Goal: Transaction & Acquisition: Subscribe to service/newsletter

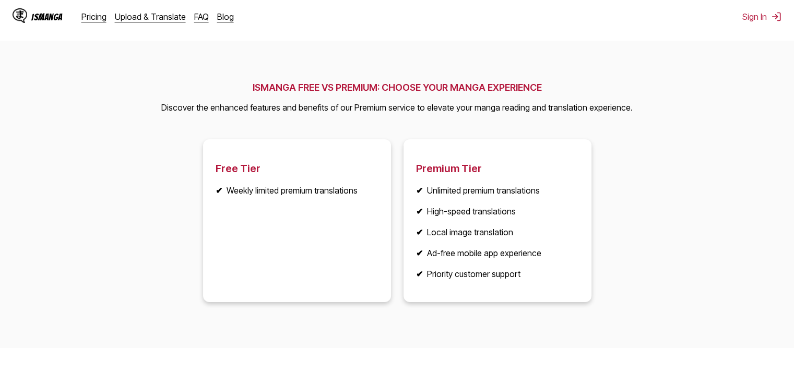
scroll to position [1324, 0]
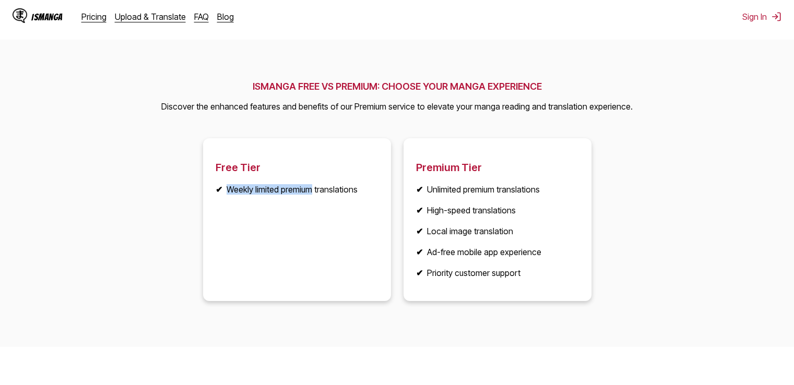
drag, startPoint x: 228, startPoint y: 192, endPoint x: 308, endPoint y: 187, distance: 80.6
click at [308, 187] on li "✔ Weekly limited premium translations" at bounding box center [297, 189] width 163 height 10
click at [339, 184] on article "Free Tier ✔ Weekly limited premium translations" at bounding box center [297, 219] width 188 height 163
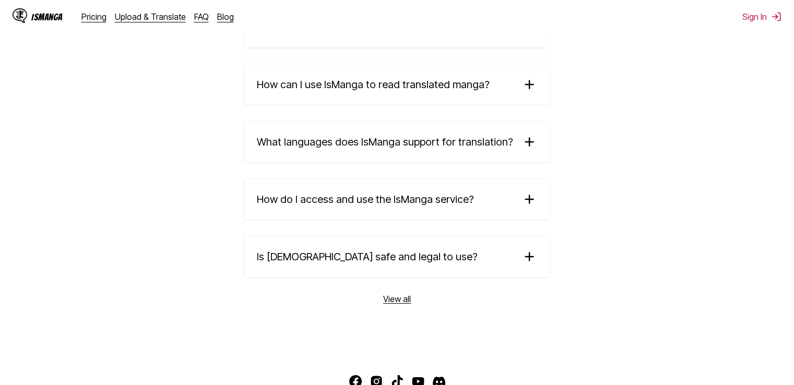
scroll to position [1822, 0]
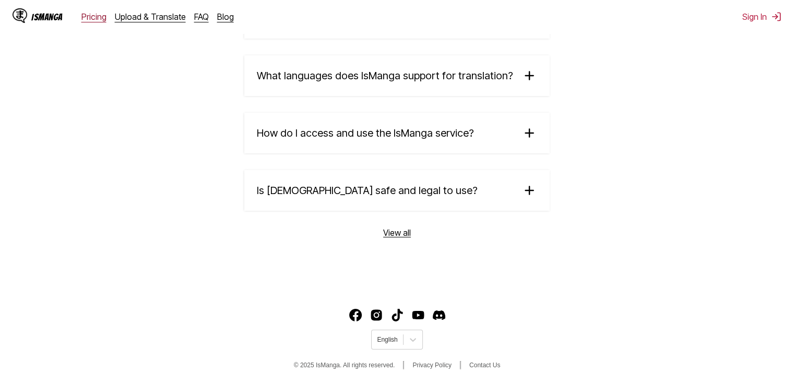
click at [88, 19] on link "Pricing" at bounding box center [93, 16] width 25 height 10
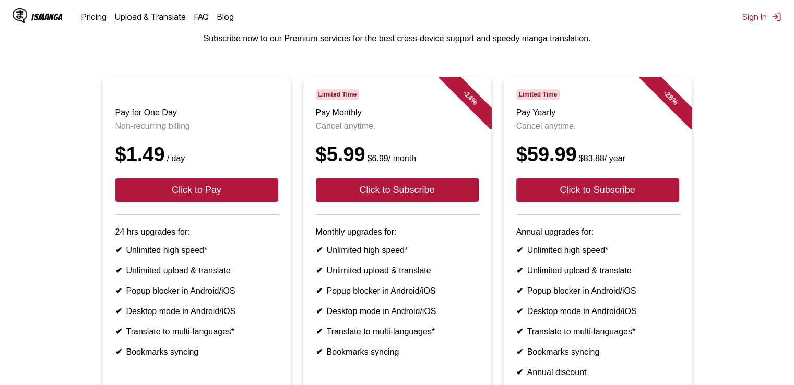
scroll to position [66, 0]
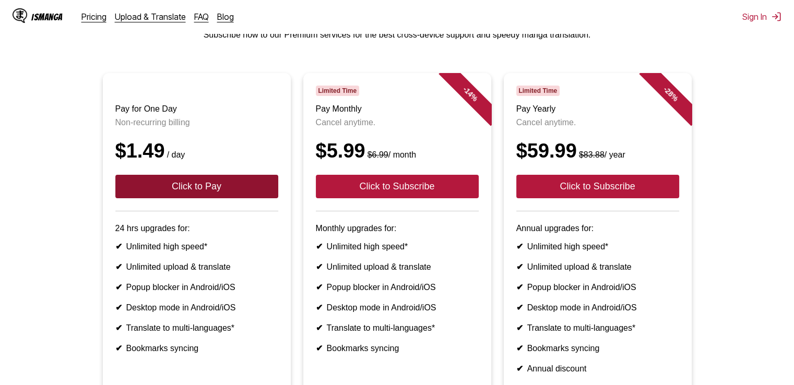
click at [182, 193] on button "Click to Pay" at bounding box center [196, 186] width 163 height 23
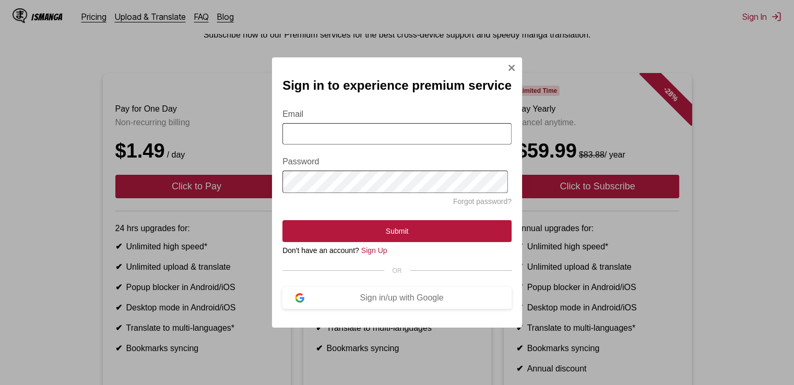
click at [500, 72] on div "Sign in to experience premium service Email Password Forgot password? Submit Do…" at bounding box center [397, 192] width 250 height 270
click at [503, 69] on div "Sign in to experience premium service Email Password Forgot password? Submit Do…" at bounding box center [397, 192] width 250 height 270
click at [503, 70] on div "Sign in to experience premium service Email Password Forgot password? Submit Do…" at bounding box center [397, 192] width 250 height 270
click at [512, 64] on img "Sign In Modal" at bounding box center [511, 68] width 8 height 8
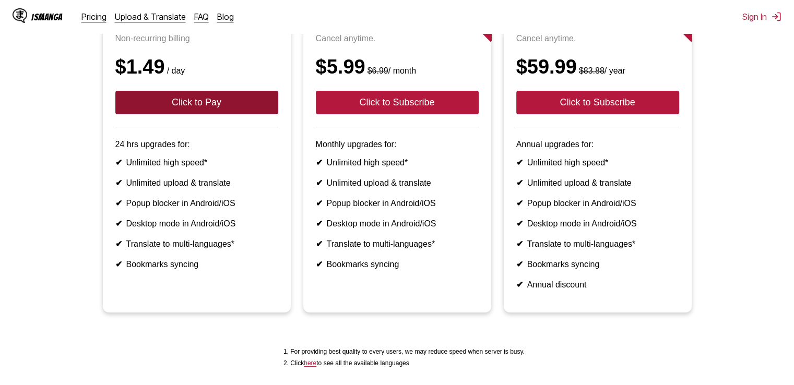
scroll to position [151, 0]
